Goal: Task Accomplishment & Management: Manage account settings

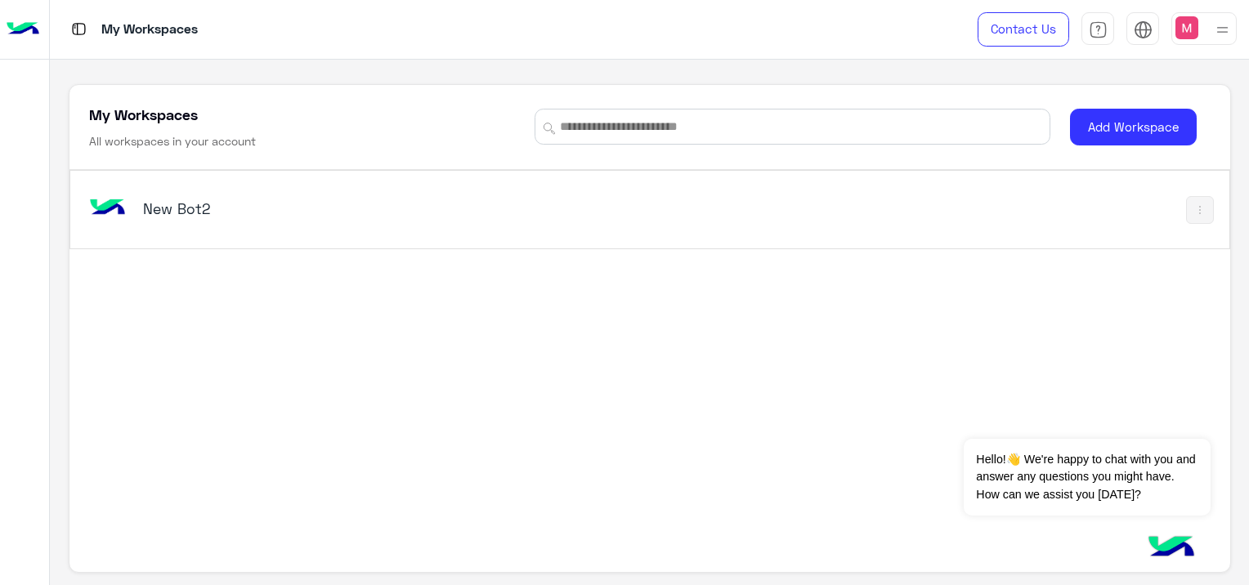
click at [1200, 35] on div at bounding box center [1203, 28] width 65 height 33
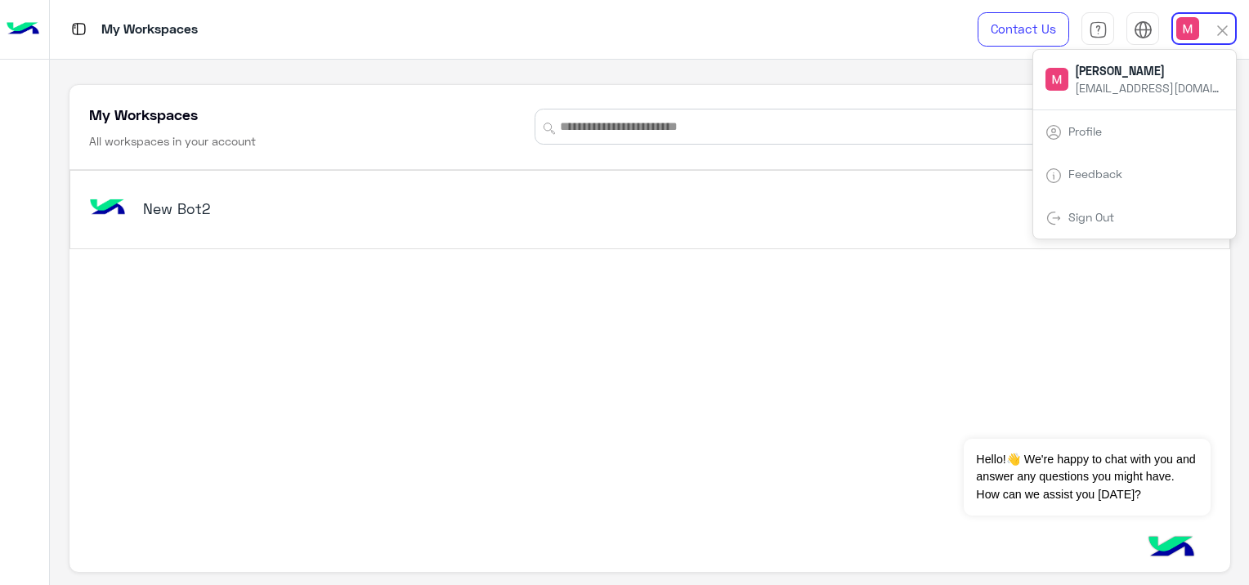
click at [1106, 214] on link "Sign Out" at bounding box center [1091, 217] width 46 height 14
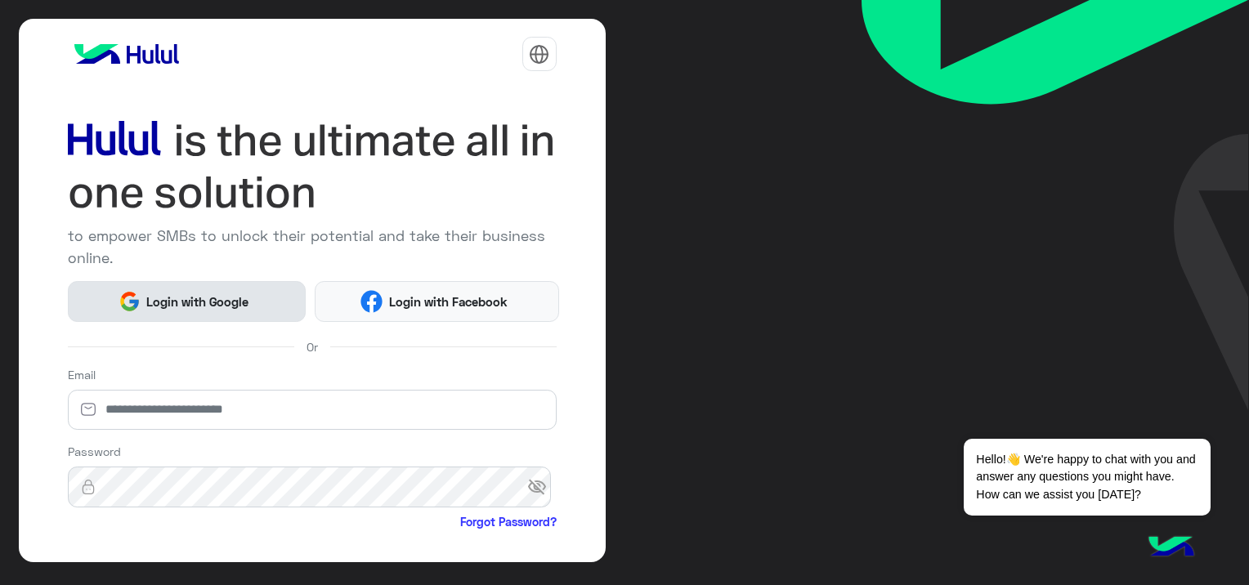
click at [288, 297] on button "Login with Google" at bounding box center [187, 301] width 239 height 41
